Goal: Find specific page/section: Find specific page/section

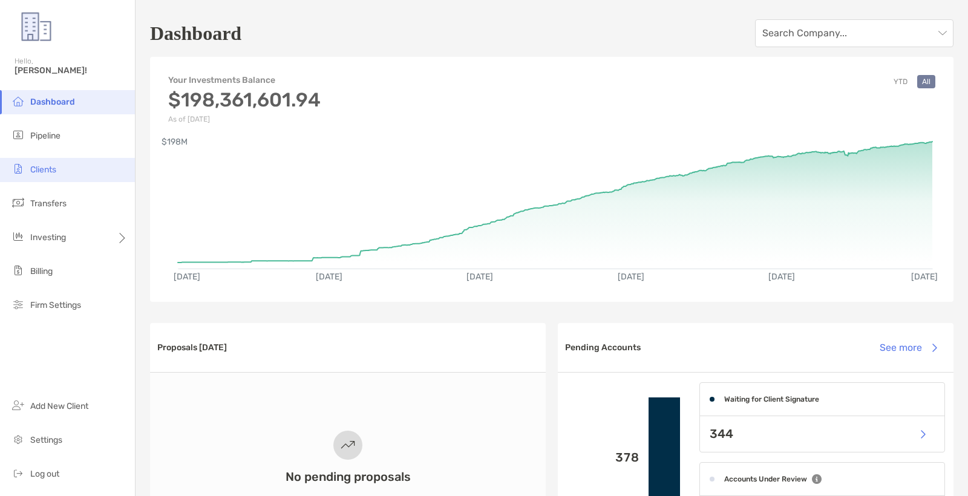
click at [67, 169] on li "Clients" at bounding box center [67, 170] width 135 height 24
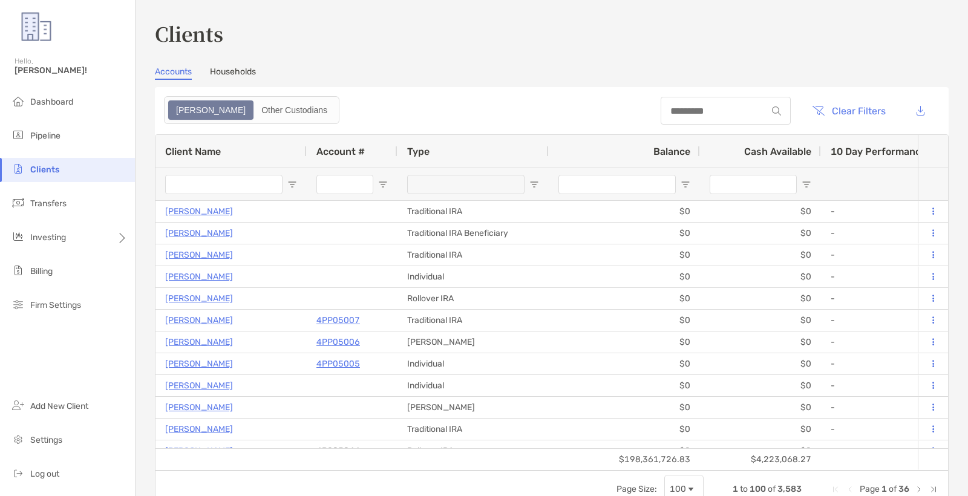
click at [722, 120] on div at bounding box center [726, 111] width 130 height 28
click at [719, 118] on div at bounding box center [726, 111] width 130 height 28
click at [720, 106] on input at bounding box center [714, 111] width 106 height 10
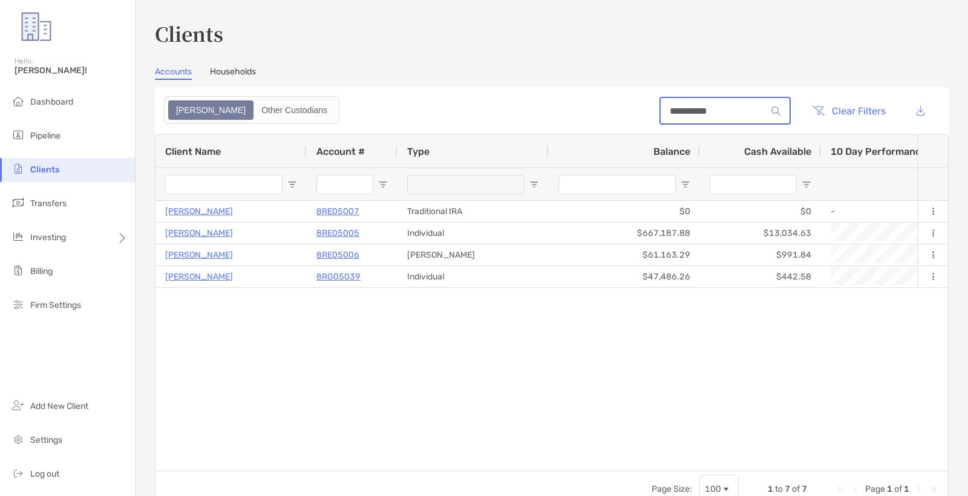
type input "**********"
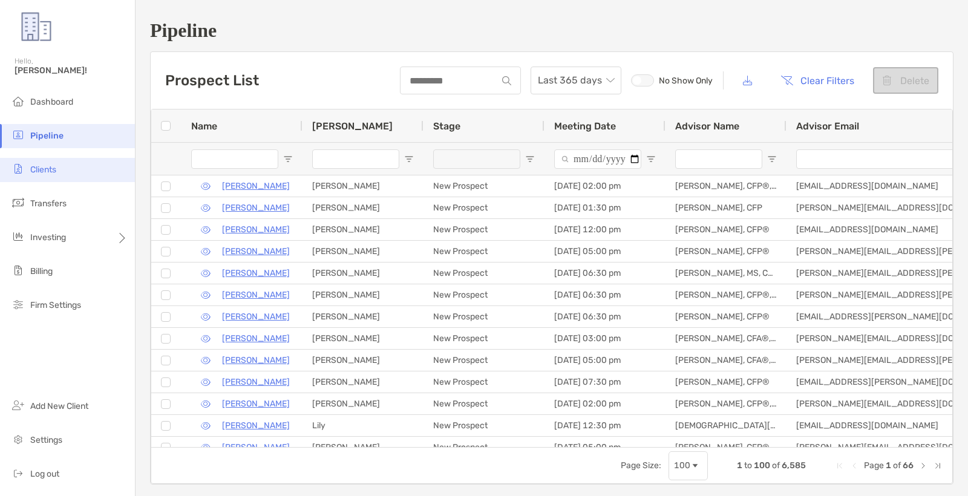
click at [43, 173] on span "Clients" at bounding box center [43, 170] width 26 height 10
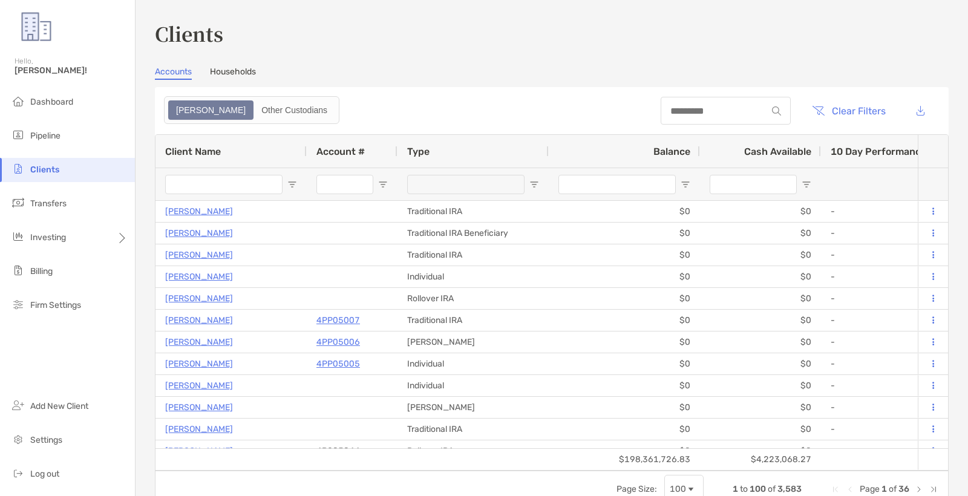
click at [628, 99] on header "Clear Filters" at bounding box center [552, 110] width 794 height 47
click at [661, 105] on div at bounding box center [726, 111] width 130 height 28
click at [661, 108] on input at bounding box center [714, 111] width 106 height 10
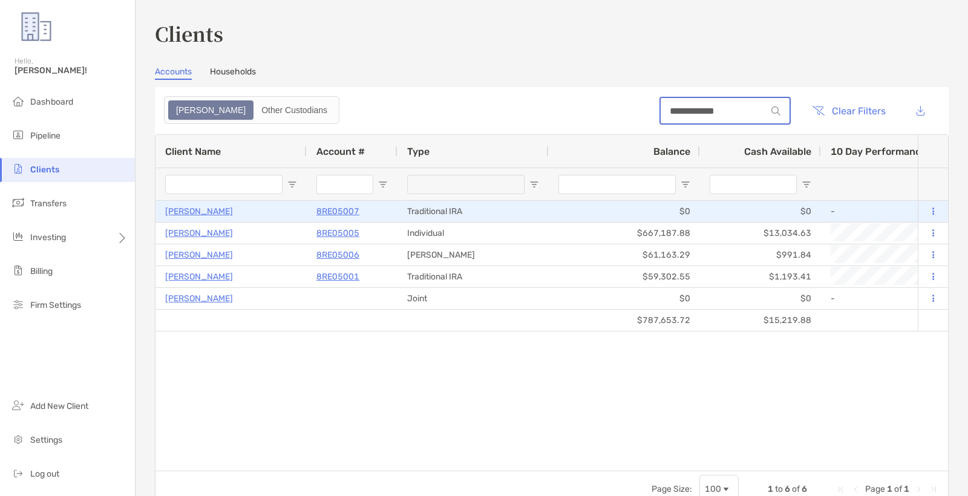
type input "**********"
click at [347, 214] on p "8RE05007" at bounding box center [338, 211] width 43 height 15
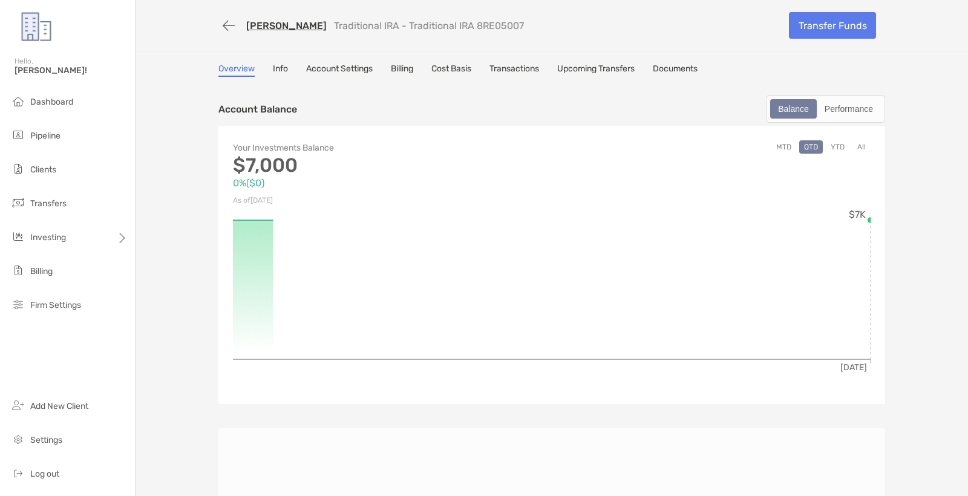
drag, startPoint x: 652, startPoint y: 82, endPoint x: 657, endPoint y: 76, distance: 8.6
click at [653, 80] on div "Overview Info Account Settings Billing Cost Basis Transactions Upcoming Transfe…" at bounding box center [551, 481] width 691 height 835
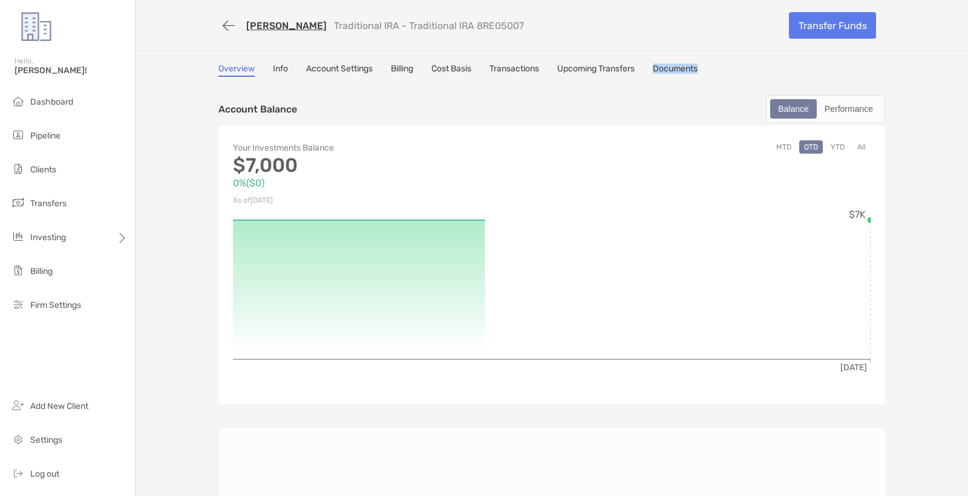
click at [655, 73] on div "Overview Info Account Settings Billing Cost Basis Transactions Upcoming Transfe…" at bounding box center [551, 70] width 667 height 13
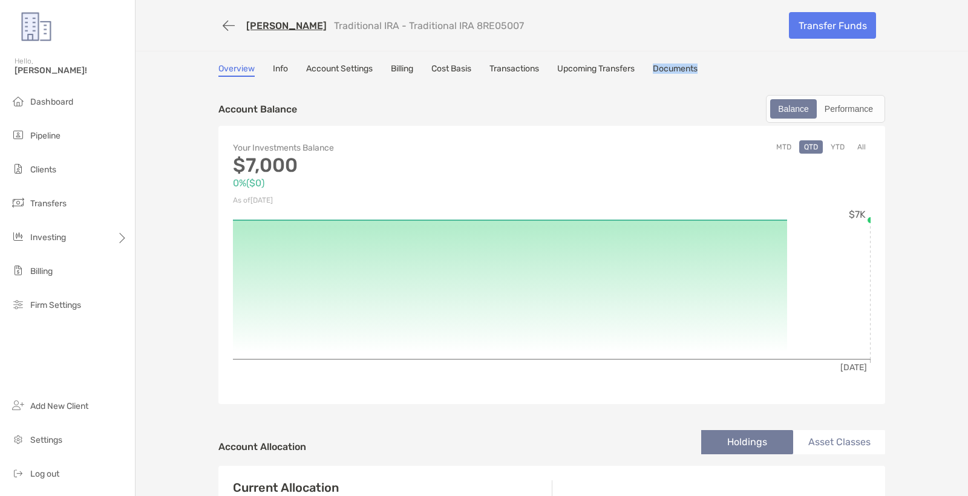
click at [665, 71] on link "Documents" at bounding box center [675, 70] width 45 height 13
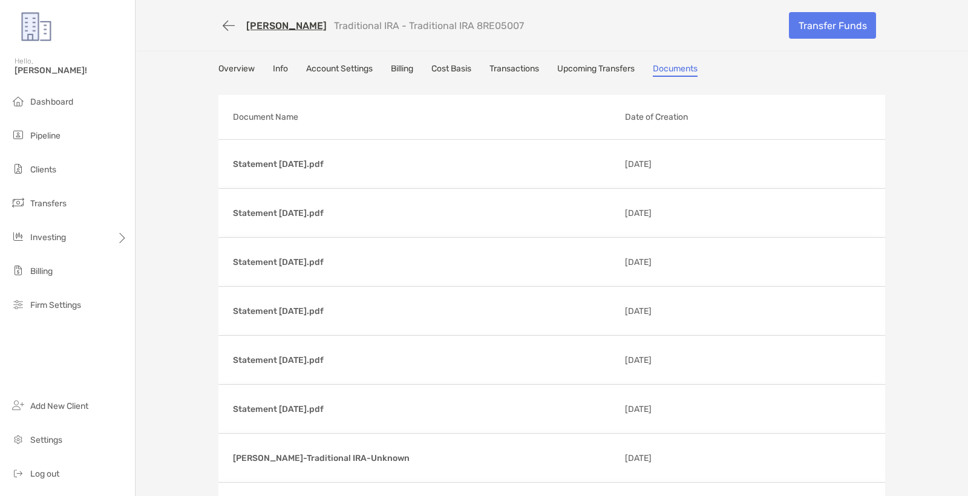
click at [173, 134] on div "Jennifer Bass Traditional IRA - Traditional IRA 8RE05007 Transfer Funds Overvie…" at bounding box center [552, 364] width 833 height 728
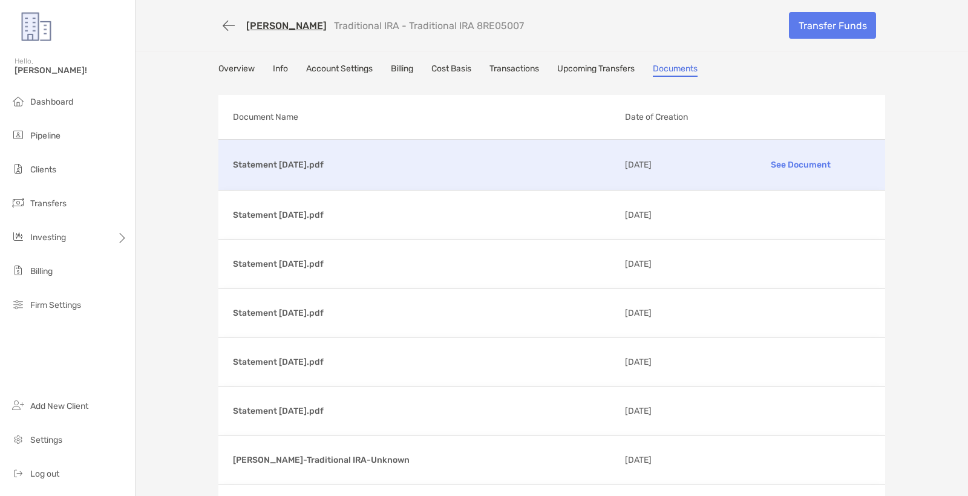
click at [827, 162] on p "See Document" at bounding box center [801, 164] width 140 height 21
click at [811, 172] on p "See Document" at bounding box center [801, 164] width 140 height 21
click at [777, 166] on p "See Document" at bounding box center [801, 164] width 140 height 21
click at [777, 166] on div at bounding box center [801, 166] width 140 height 15
click at [236, 24] on button "button" at bounding box center [228, 26] width 21 height 22
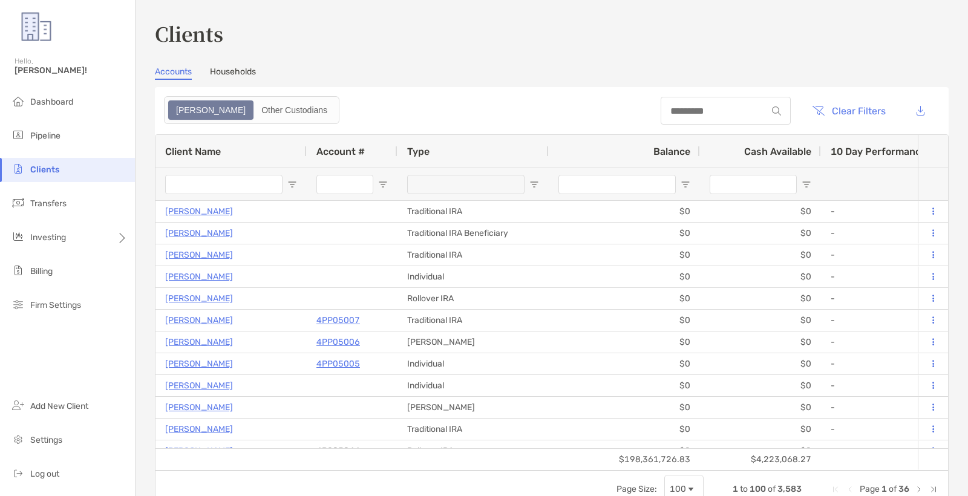
click at [730, 118] on div at bounding box center [726, 111] width 130 height 28
click at [716, 110] on input at bounding box center [714, 111] width 106 height 10
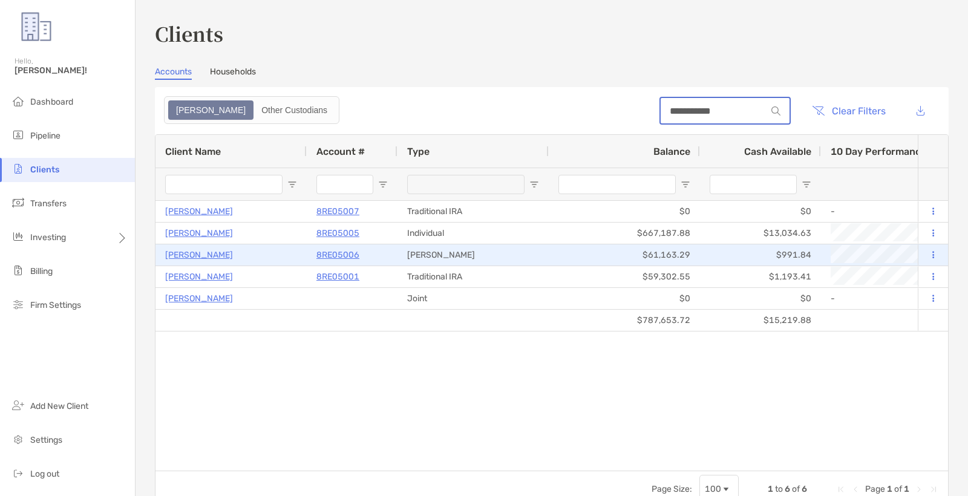
type input "**********"
click at [333, 251] on p "8RE05006" at bounding box center [338, 255] width 43 height 15
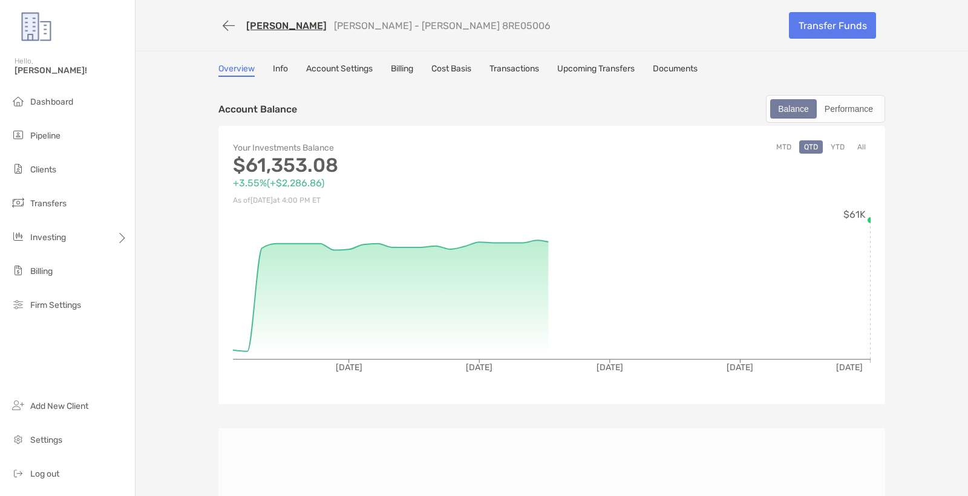
click at [687, 66] on link "Documents" at bounding box center [675, 70] width 45 height 13
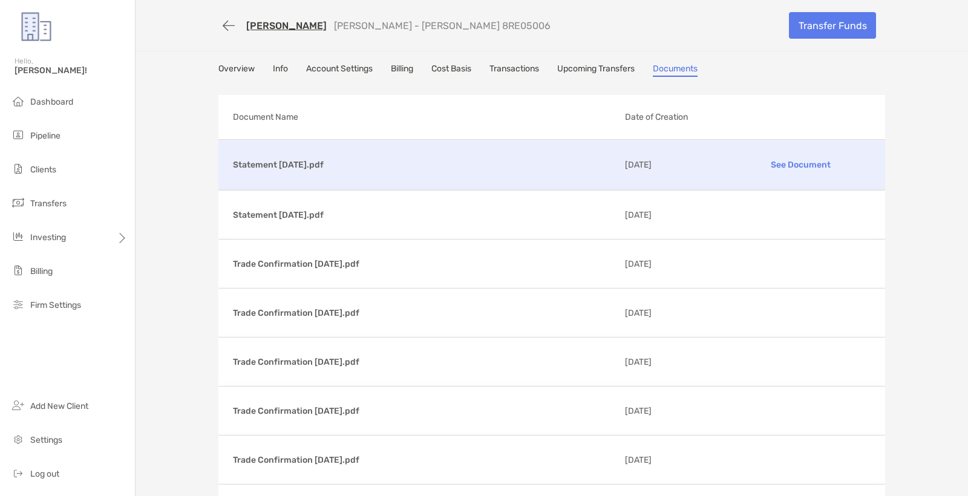
scroll to position [0, 1]
click at [800, 165] on p "See Document" at bounding box center [801, 164] width 140 height 21
